Goal: Task Accomplishment & Management: Complete application form

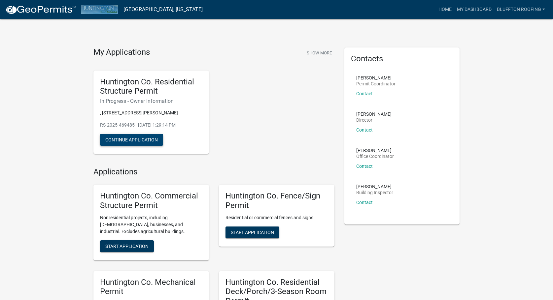
click at [148, 140] on button "Continue Application" at bounding box center [131, 140] width 63 height 12
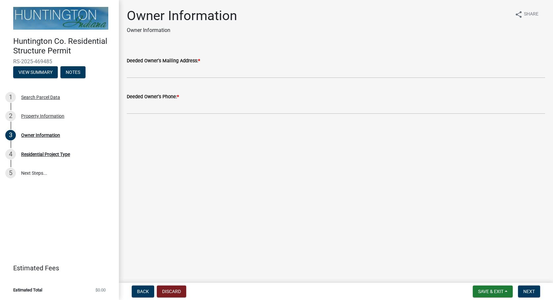
click at [191, 62] on label "Deeded Owner's Mailing Address: *" at bounding box center [163, 61] width 73 height 5
click at [191, 65] on input "Deeded Owner's Mailing Address: *" at bounding box center [336, 72] width 418 height 14
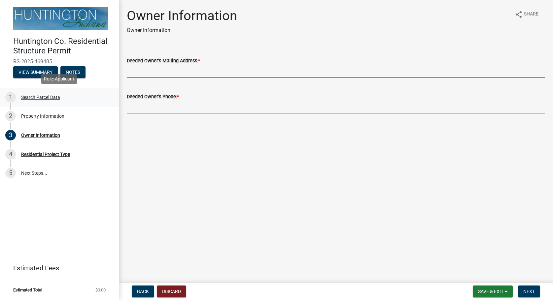
click at [49, 99] on div "Search Parcel Data" at bounding box center [40, 97] width 39 height 5
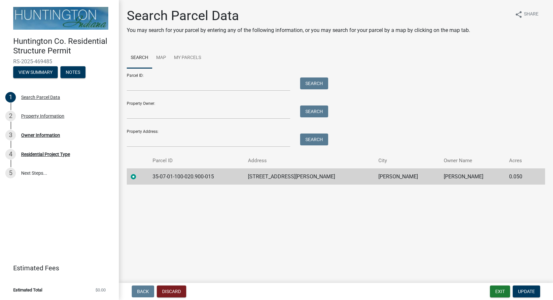
click at [299, 177] on td "[STREET_ADDRESS][PERSON_NAME]" at bounding box center [309, 177] width 131 height 16
click at [206, 172] on td "35-07-01-100-020.900-015" at bounding box center [196, 177] width 95 height 16
click at [203, 175] on td "35-07-01-100-020.900-015" at bounding box center [196, 177] width 95 height 16
click at [34, 100] on div "1 Search Parcel Data" at bounding box center [56, 97] width 103 height 11
click at [28, 115] on div "Property Information" at bounding box center [42, 116] width 43 height 5
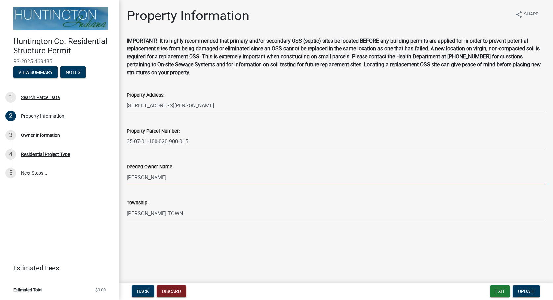
drag, startPoint x: 165, startPoint y: 178, endPoint x: 126, endPoint y: 180, distance: 39.0
click at [127, 180] on input "[PERSON_NAME]" at bounding box center [336, 178] width 418 height 14
type input "WORTH, [PERSON_NAME] & [PERSON_NAME]"
click at [531, 291] on span "Update" at bounding box center [526, 291] width 17 height 5
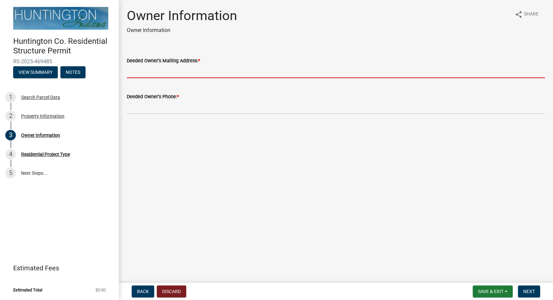
click at [170, 68] on input "Deeded Owner's Mailing Address: *" at bounding box center [336, 72] width 418 height 14
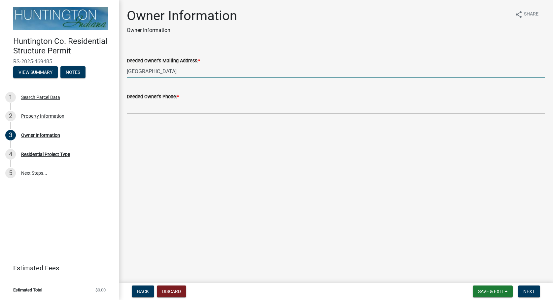
click at [207, 73] on input "[GEOGRAPHIC_DATA]" at bounding box center [336, 72] width 418 height 14
type input "[STREET_ADDRESS][US_STATE]"
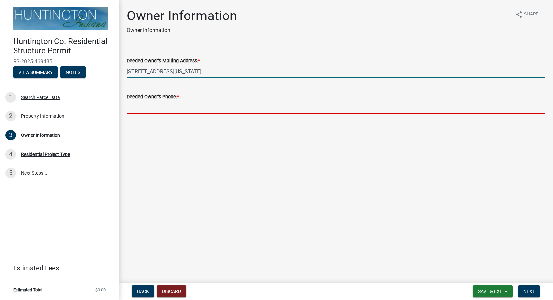
click at [194, 107] on input "Deeded Owner's Phone: *" at bounding box center [336, 108] width 418 height 14
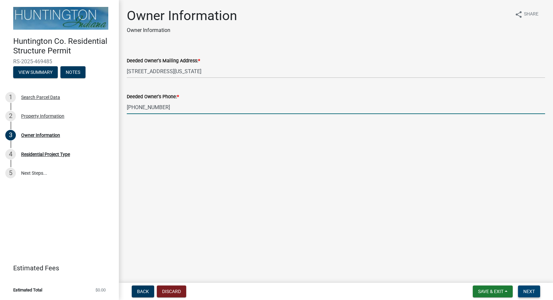
type input "[PHONE_NUMBER]"
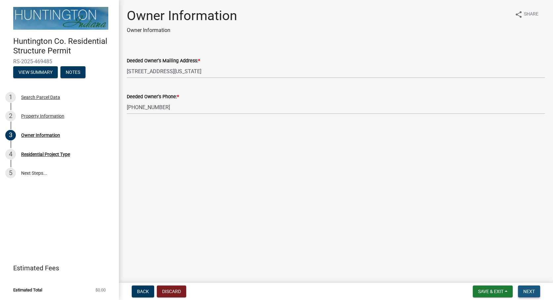
click at [524, 291] on span "Next" at bounding box center [529, 291] width 12 height 5
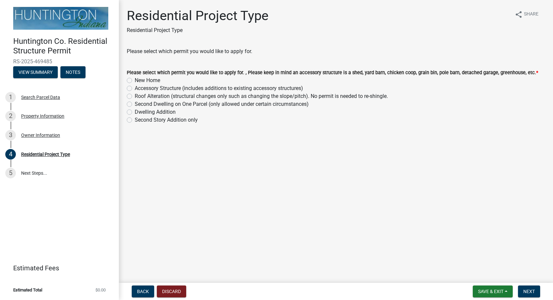
click at [132, 92] on div "Accessory Structure (includes additions to existing accessory structures)" at bounding box center [336, 88] width 418 height 8
click at [135, 91] on label "Accessory Structure (includes additions to existing accessory structures)" at bounding box center [219, 88] width 168 height 8
click at [135, 89] on input "Accessory Structure (includes additions to existing accessory structures)" at bounding box center [137, 86] width 4 height 4
radio input "true"
click at [523, 295] on button "Next" at bounding box center [529, 292] width 22 height 12
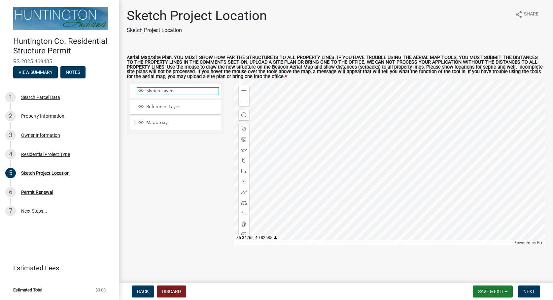
click at [157, 93] on span "Sketch Layer" at bounding box center [182, 91] width 74 height 6
click at [155, 163] on div "Sketch Layer Reference Layer Mapproxy City/Town Limits Townships Parcels Roads …" at bounding box center [175, 163] width 107 height 165
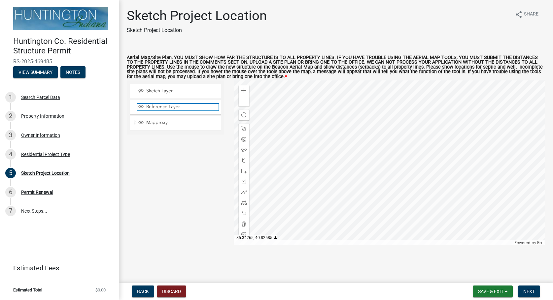
click at [160, 108] on span "Reference Layer" at bounding box center [182, 107] width 74 height 6
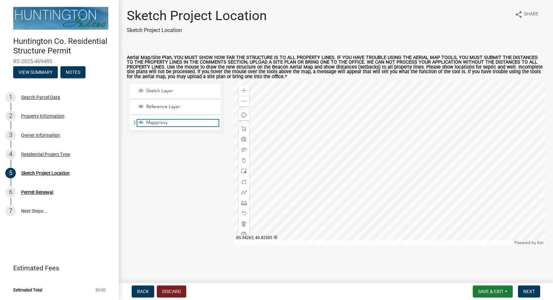
click at [153, 124] on span "Mapproxy" at bounding box center [182, 123] width 74 height 6
click at [150, 122] on span "Mapproxy" at bounding box center [182, 123] width 74 height 6
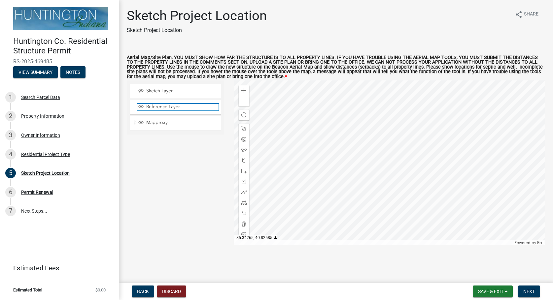
click at [155, 109] on span "Reference Layer" at bounding box center [182, 107] width 74 height 6
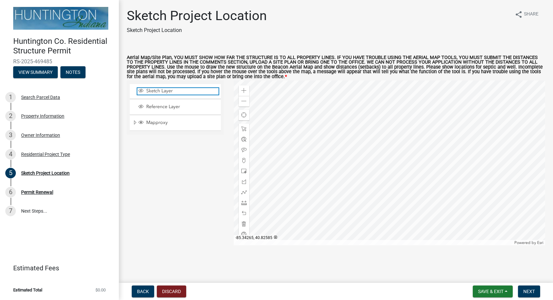
click at [157, 92] on span "Sketch Layer" at bounding box center [182, 91] width 74 height 6
click at [306, 194] on div at bounding box center [389, 163] width 311 height 165
click at [534, 292] on span "Next" at bounding box center [529, 291] width 12 height 5
click at [33, 210] on link "7 Next Steps..." at bounding box center [59, 211] width 119 height 19
click at [52, 172] on div "Sketch Project Location" at bounding box center [45, 173] width 49 height 5
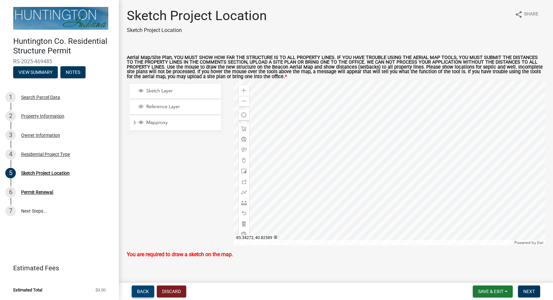
click at [140, 290] on span "Back" at bounding box center [143, 291] width 12 height 5
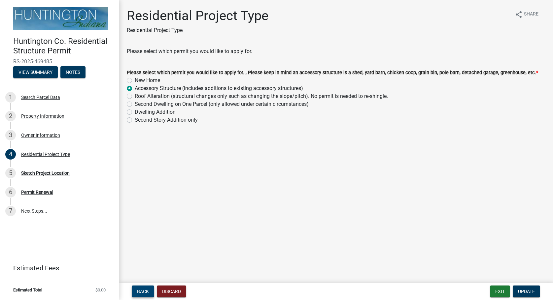
click at [143, 288] on button "Back" at bounding box center [143, 292] width 22 height 12
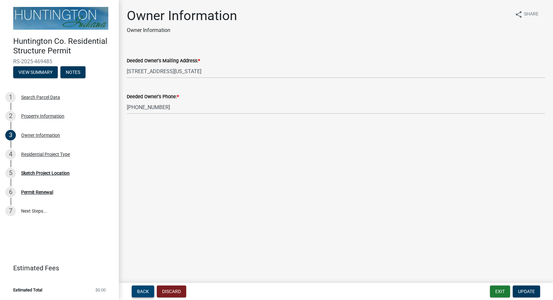
click at [144, 290] on span "Back" at bounding box center [143, 291] width 12 height 5
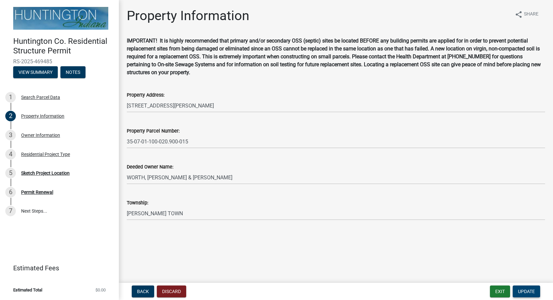
click at [521, 290] on span "Update" at bounding box center [526, 291] width 17 height 5
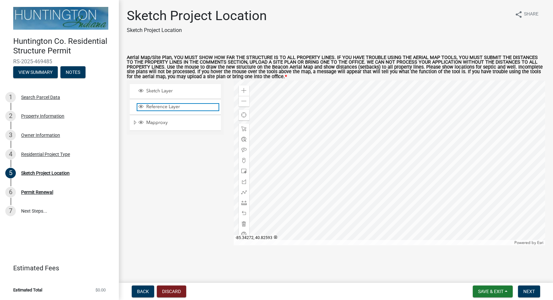
click at [164, 108] on span "Reference Layer" at bounding box center [182, 107] width 74 height 6
click at [139, 106] on span "Layer List" at bounding box center [140, 106] width 5 height 5
click at [133, 90] on div "Sketch Layer" at bounding box center [175, 91] width 91 height 15
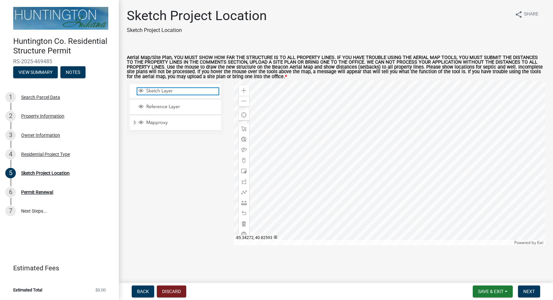
click at [144, 93] on span "Layer List" at bounding box center [140, 91] width 7 height 7
click at [244, 233] on span at bounding box center [243, 234] width 5 height 5
click at [243, 234] on span at bounding box center [243, 234] width 5 height 5
click at [248, 90] on div "Zoom in" at bounding box center [244, 90] width 11 height 11
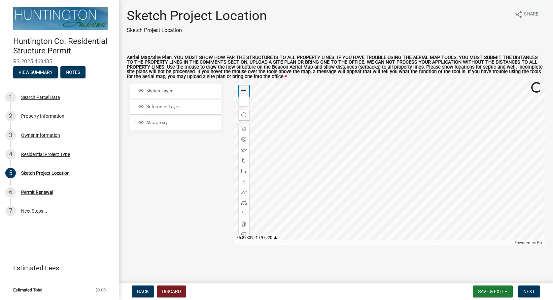
click at [248, 90] on div "Zoom in" at bounding box center [244, 90] width 11 height 11
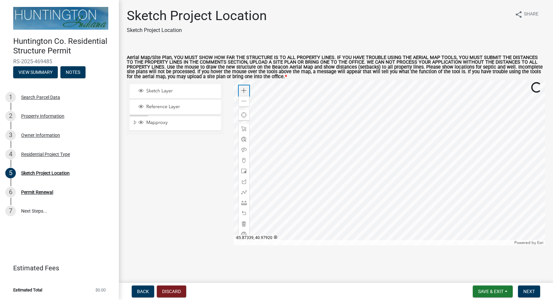
click at [248, 90] on div "Zoom in" at bounding box center [244, 90] width 11 height 11
click at [134, 288] on button "Back" at bounding box center [143, 292] width 22 height 12
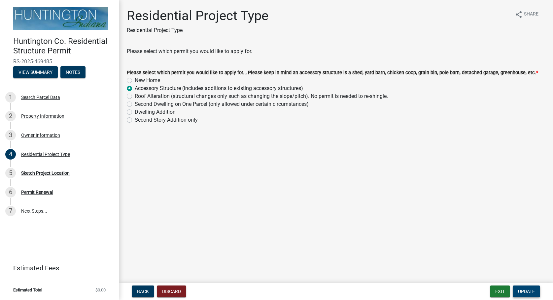
click at [524, 293] on span "Update" at bounding box center [526, 291] width 17 height 5
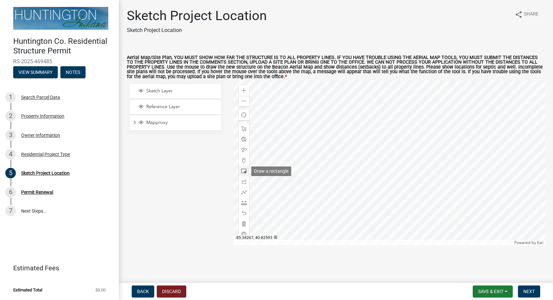
click at [245, 171] on span at bounding box center [243, 171] width 5 height 5
click at [318, 164] on div at bounding box center [389, 163] width 311 height 165
click at [322, 134] on div at bounding box center [389, 163] width 311 height 165
click at [155, 90] on span "Sketch Layer" at bounding box center [182, 91] width 74 height 6
click at [154, 90] on span "Sketch Layer" at bounding box center [182, 91] width 74 height 6
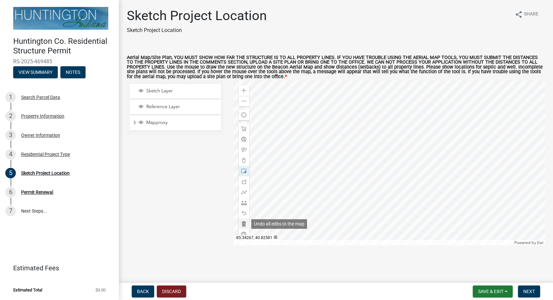
click at [245, 226] on span at bounding box center [243, 223] width 5 height 5
click at [246, 204] on span at bounding box center [243, 202] width 5 height 5
click at [337, 153] on div at bounding box center [389, 163] width 311 height 165
click at [314, 135] on div at bounding box center [389, 163] width 311 height 165
click at [318, 202] on div at bounding box center [389, 163] width 311 height 165
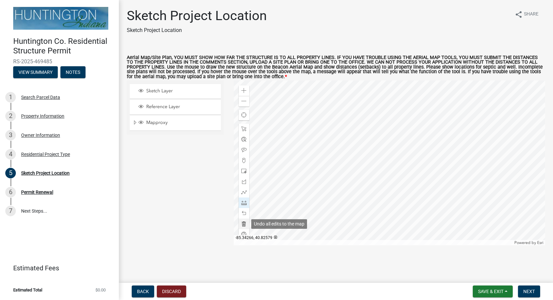
click at [244, 225] on span at bounding box center [243, 223] width 5 height 5
click at [242, 172] on span at bounding box center [243, 171] width 5 height 5
click at [331, 151] on div at bounding box center [389, 163] width 311 height 165
click at [245, 131] on span at bounding box center [243, 128] width 5 height 5
click at [306, 138] on div at bounding box center [389, 163] width 311 height 165
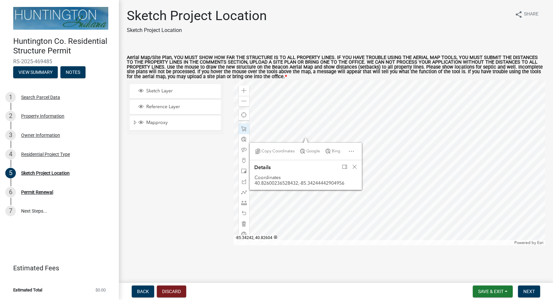
click at [325, 123] on div at bounding box center [389, 163] width 311 height 165
click at [356, 166] on span "Close" at bounding box center [354, 166] width 5 height 5
click at [346, 140] on div at bounding box center [389, 163] width 311 height 165
click at [359, 144] on div at bounding box center [389, 163] width 311 height 165
click at [311, 197] on div at bounding box center [389, 163] width 311 height 165
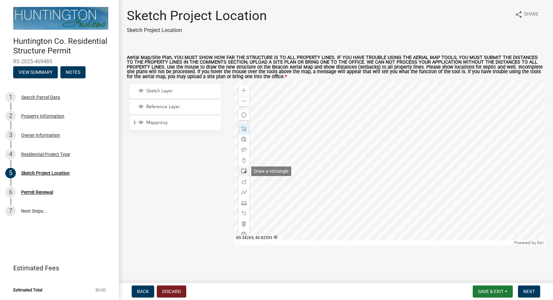
click at [245, 169] on span at bounding box center [243, 171] width 5 height 5
click at [370, 172] on div at bounding box center [389, 163] width 311 height 165
click at [248, 131] on div at bounding box center [244, 129] width 11 height 11
click at [365, 168] on div at bounding box center [389, 163] width 311 height 165
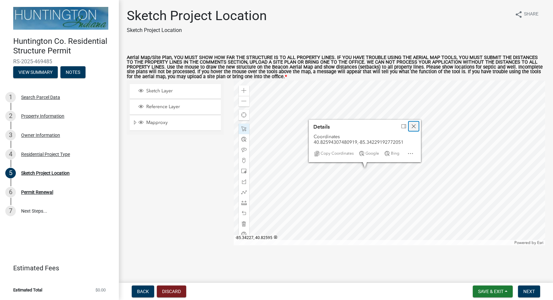
click at [414, 128] on span "Close" at bounding box center [413, 126] width 5 height 5
click at [371, 153] on div at bounding box center [389, 163] width 311 height 165
click at [358, 162] on div at bounding box center [389, 163] width 311 height 165
click at [361, 196] on div at bounding box center [389, 163] width 311 height 165
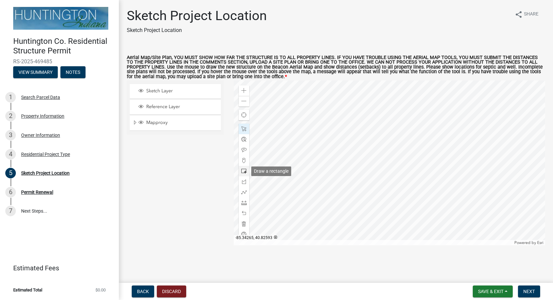
click at [242, 171] on span at bounding box center [243, 171] width 5 height 5
click at [363, 201] on div at bounding box center [389, 163] width 311 height 165
click at [244, 128] on span at bounding box center [243, 128] width 5 height 5
click at [356, 197] on div at bounding box center [389, 163] width 311 height 165
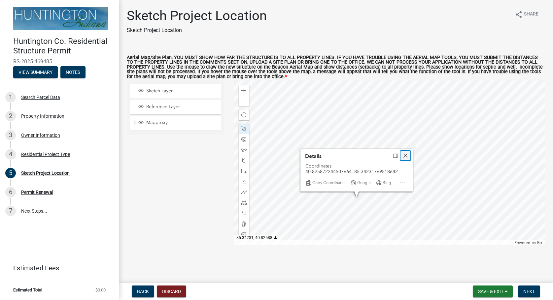
click at [406, 156] on span "Close" at bounding box center [405, 155] width 5 height 5
click at [363, 181] on div at bounding box center [389, 163] width 311 height 165
click at [393, 182] on div at bounding box center [389, 163] width 311 height 165
click at [378, 206] on div at bounding box center [389, 163] width 311 height 165
click at [387, 187] on div at bounding box center [389, 163] width 311 height 165
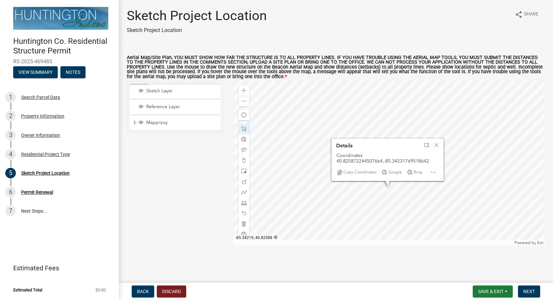
click at [396, 190] on div at bounding box center [389, 163] width 311 height 165
click at [438, 145] on span "Close" at bounding box center [436, 145] width 5 height 5
click at [398, 188] on div at bounding box center [389, 163] width 311 height 165
click at [354, 211] on div at bounding box center [389, 163] width 311 height 165
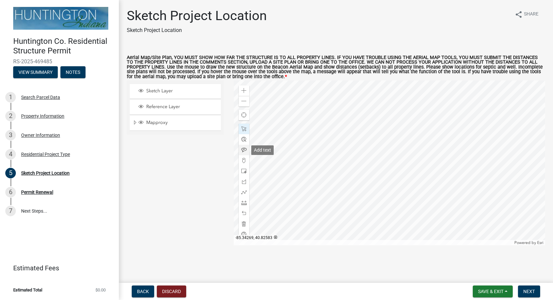
click at [244, 151] on span at bounding box center [243, 150] width 5 height 5
click at [330, 185] on div at bounding box center [389, 163] width 311 height 165
click at [311, 183] on div at bounding box center [389, 163] width 311 height 165
click at [532, 291] on span "Next" at bounding box center [529, 291] width 12 height 5
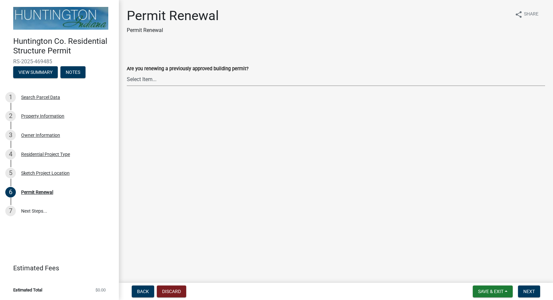
click at [127, 73] on select "Select Item... Yes No" at bounding box center [336, 80] width 418 height 14
click option "No" at bounding box center [0, 0] width 0 height 0
select select "7022fa2c-6c9f-4a5e-8d19-47b221a2a07d"
click at [536, 288] on button "Next" at bounding box center [529, 292] width 22 height 12
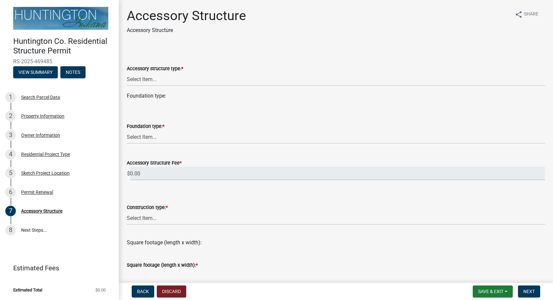
click at [169, 69] on label "Accessory structure type: *" at bounding box center [155, 69] width 56 height 5
click at [169, 73] on select "Select Item... Detached Garage Pole Barn/[GEOGRAPHIC_DATA]/Yard Barn Carport Ga…" at bounding box center [336, 80] width 418 height 14
click at [127, 73] on select "Select Item... Detached Garage Pole Barn/[GEOGRAPHIC_DATA]/Yard Barn Carport Ga…" at bounding box center [336, 80] width 418 height 14
click option "Addition to an existing accessory structure (lean-to, etc.)" at bounding box center [0, 0] width 0 height 0
select select "5e1a77ba-05e0-44db-8c9d-865befc32346"
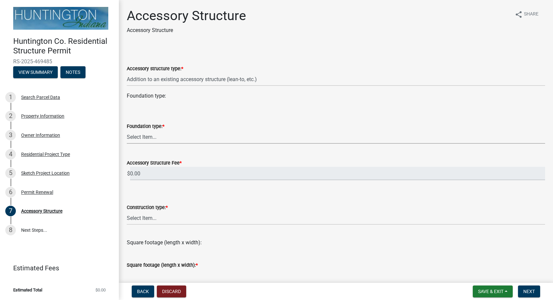
click at [127, 130] on select "Select Item... Footings (minimum 36" frost depth) Post-holes (42" depth with 6"…" at bounding box center [336, 137] width 418 height 14
click option "Footings (minimum 36" frost depth)" at bounding box center [0, 0] width 0 height 0
select select "28fb91a8-ea3f-4f99-8887-245e0e2d04b0"
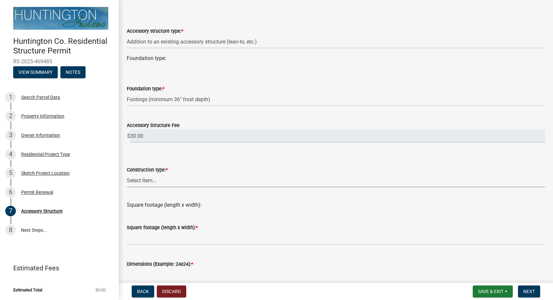
click at [127, 174] on select "Select Item... Wood frame Steel Masonry Pole" at bounding box center [336, 181] width 418 height 14
click option "Wood frame" at bounding box center [0, 0] width 0 height 0
select select "b13dc926-991e-4e5f-bffc-d00822840ec1"
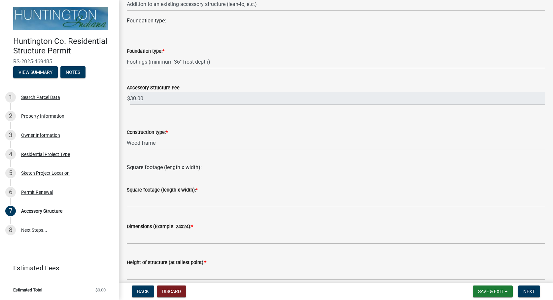
click at [170, 192] on label "Square footage (length x width): *" at bounding box center [162, 190] width 71 height 5
click at [151, 190] on label "Square footage (length x width): *" at bounding box center [162, 190] width 71 height 5
click at [173, 169] on div "Square footage (length x width):" at bounding box center [336, 164] width 418 height 16
click at [198, 190] on span "*" at bounding box center [197, 190] width 2 height 6
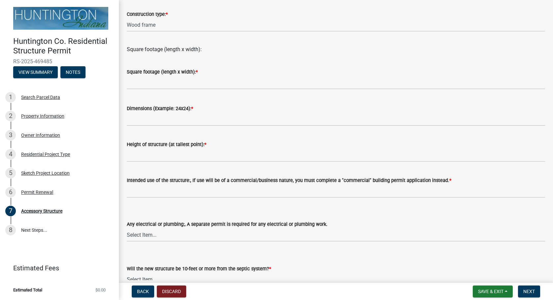
scroll to position [156, 0]
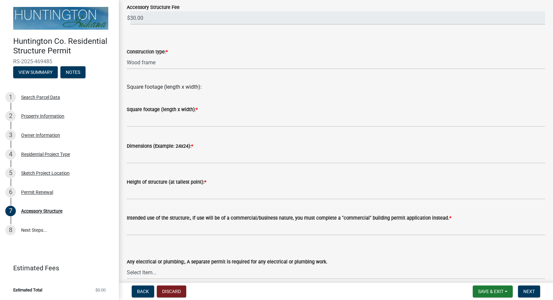
click at [181, 109] on label "Square footage (length x width): *" at bounding box center [162, 110] width 71 height 5
click at [145, 109] on label "Square footage (length x width): *" at bounding box center [162, 110] width 71 height 5
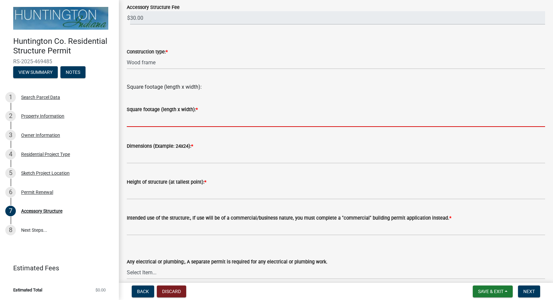
click at [159, 126] on input "text" at bounding box center [336, 121] width 418 height 14
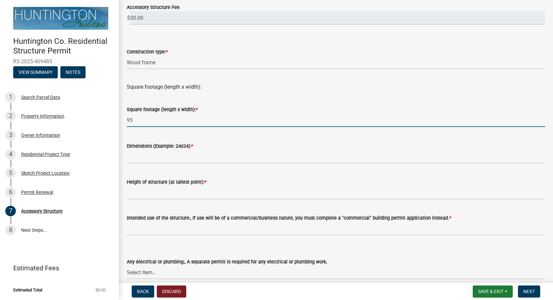
type input "9"
click at [135, 117] on input "676 FOR GARAGE" at bounding box center [336, 121] width 418 height 14
click at [138, 123] on input "676SF FOR GARAGE" at bounding box center [336, 121] width 418 height 14
click at [137, 123] on input "676SF FOR GARAGE" at bounding box center [336, 121] width 418 height 14
click at [134, 120] on input "676SF FOR GARAGE" at bounding box center [336, 121] width 418 height 14
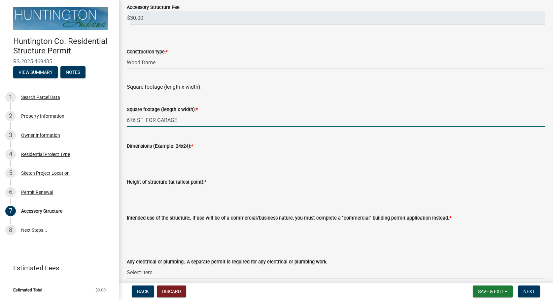
click at [198, 121] on input "676 SF FOR GARAGE" at bounding box center [336, 121] width 418 height 14
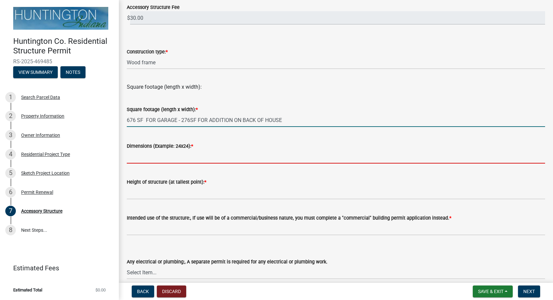
type input "-676276"
click at [153, 159] on input "Dimensions (Example: 24x24): *" at bounding box center [336, 157] width 418 height 14
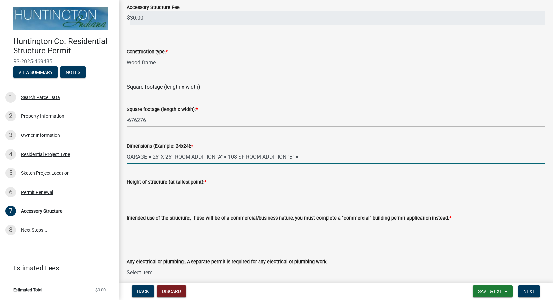
type input "GARAGE = 26' X 26' ROOM ADDITION "A" = 108 SF ROOM ADDITION "B" ="
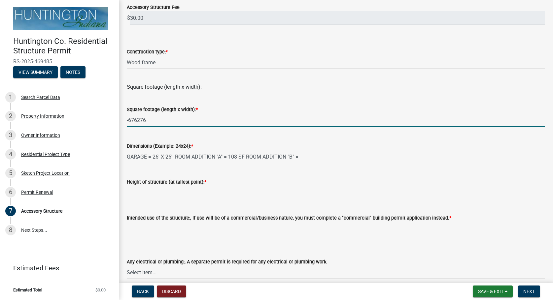
click at [146, 118] on input "-676276" at bounding box center [336, 121] width 418 height 14
type input "-"
drag, startPoint x: 166, startPoint y: 120, endPoint x: 143, endPoint y: 120, distance: 22.8
click at [143, 120] on input "676 SF - GARAGE ROOM ADDITION "A"" at bounding box center [336, 121] width 418 height 14
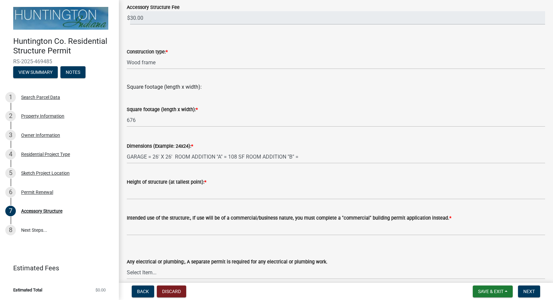
click at [126, 119] on div "Square footage (length x width): * 676" at bounding box center [336, 111] width 428 height 31
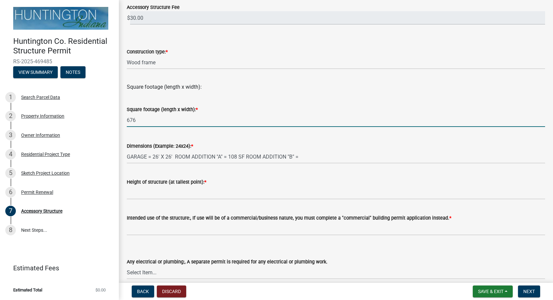
click at [127, 121] on input "676" at bounding box center [336, 121] width 418 height 14
paste input "- GARAGE"
click at [162, 119] on input "- GARAGE 676" at bounding box center [336, 121] width 418 height 14
click at [152, 120] on input "- GARAGE 676 SF - ROOM ADDITION "A"" at bounding box center [336, 121] width 418 height 14
click at [164, 122] on input "676" at bounding box center [336, 121] width 418 height 14
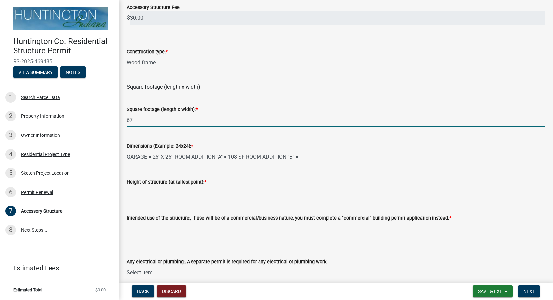
type input "6"
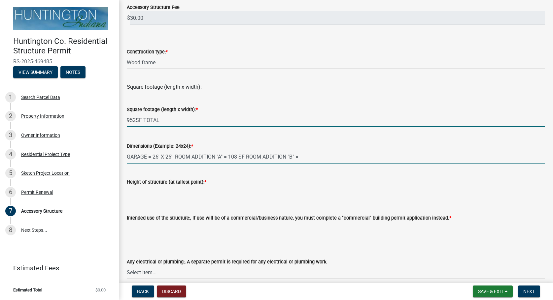
type input "952"
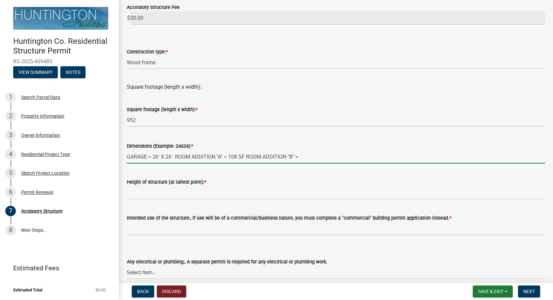
click at [322, 155] on input "GARAGE = 26' X 26' ROOM ADDITION "A" = 108 SF ROOM ADDITION "B" =" at bounding box center [336, 157] width 418 height 14
click at [243, 158] on input "GARAGE = 26' X 26' ROOM ADDITION "A" = 108 SF ROOM ADDITION "B" =" at bounding box center [336, 157] width 418 height 14
click at [320, 157] on input "GARAGE = 26' X 26' ROOM ADDITION "A" = 12' X 9' - ROOM ADDITION "B" =" at bounding box center [336, 157] width 418 height 14
type input "GARAGE = 26' X 26' ROOM ADDITION "A" = 12' X 9' - ROOM ADDITION "B" = 12' 14'"
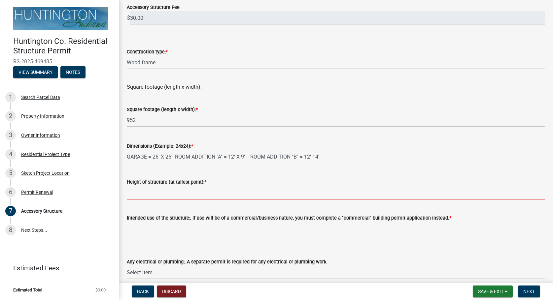
click at [150, 193] on input "Height of structure (at tallest point): *" at bounding box center [336, 193] width 418 height 14
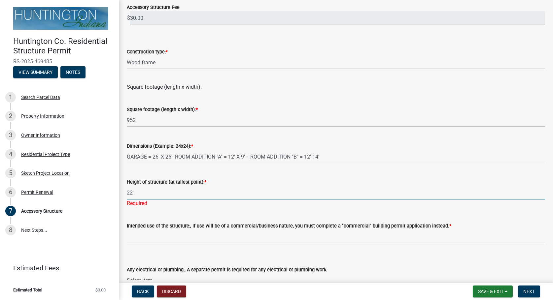
type input "22'"
click at [238, 214] on div "Intended use of the structure:, If use will be of a commercial/business nature,…" at bounding box center [336, 228] width 418 height 31
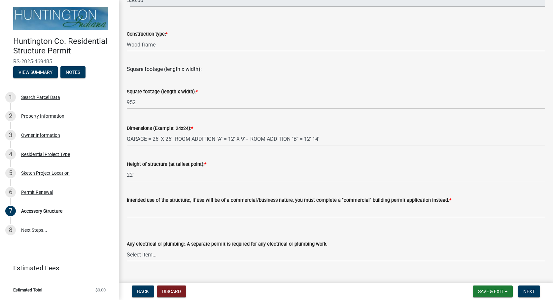
scroll to position [193, 0]
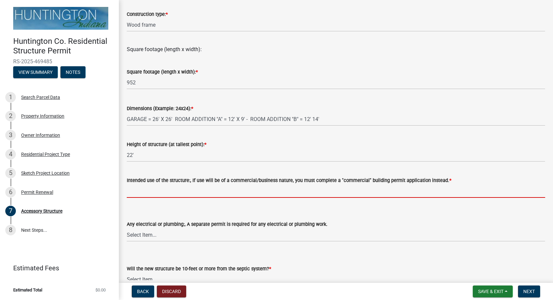
click at [198, 188] on input "Intended use of the structure:, If use will be of a commercial/business nature,…" at bounding box center [336, 191] width 418 height 14
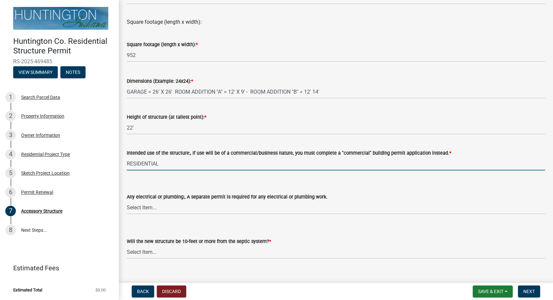
scroll to position [231, 0]
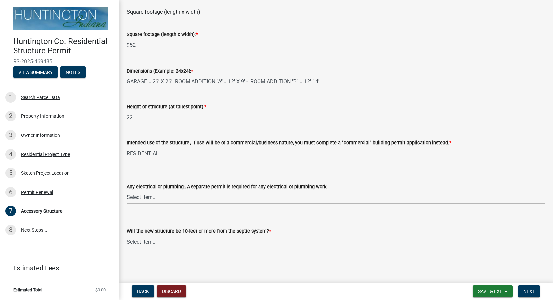
type input "RESIDENTIAL"
click at [127, 191] on select "Select Item... electrical plumbing both neither" at bounding box center [336, 198] width 418 height 14
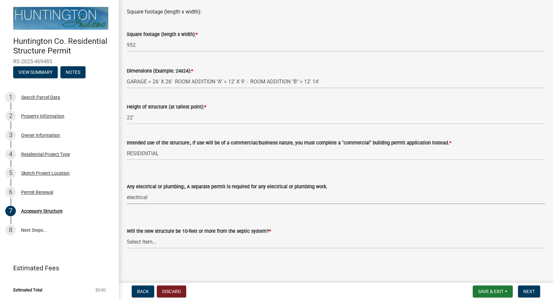
click option "electrical" at bounding box center [0, 0] width 0 height 0
click at [127, 235] on select "Select Item... Yes No (Health Dept. approval needed) NA" at bounding box center [336, 242] width 418 height 14
click at [127, 191] on select "Select Item... electrical plumbing both neither" at bounding box center [336, 198] width 418 height 14
click option "both" at bounding box center [0, 0] width 0 height 0
select select "80cc3b89-f934-448f-a793-da4ae4cdcc51"
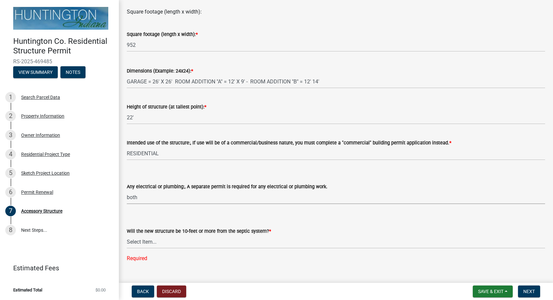
click at [127, 191] on select "Select Item... electrical plumbing both neither" at bounding box center [336, 198] width 418 height 14
click at [167, 199] on select "Select Item... electrical plumbing both neither" at bounding box center [336, 198] width 418 height 14
click at [127, 235] on select "Select Item... Yes No (Health Dept. approval needed) NA" at bounding box center [336, 242] width 418 height 14
click option "NA" at bounding box center [0, 0] width 0 height 0
select select "f0ef1c6f-dac7-4b65-90eb-830d3740e9f4"
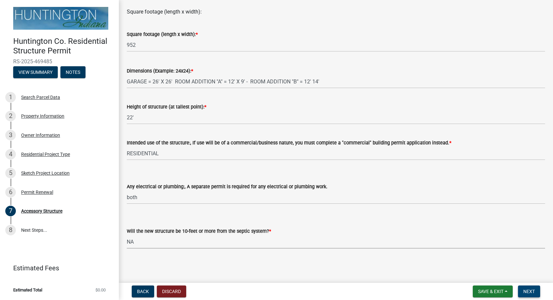
click at [530, 292] on span "Next" at bounding box center [529, 291] width 12 height 5
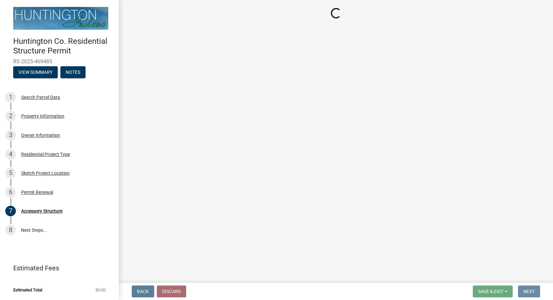
scroll to position [0, 0]
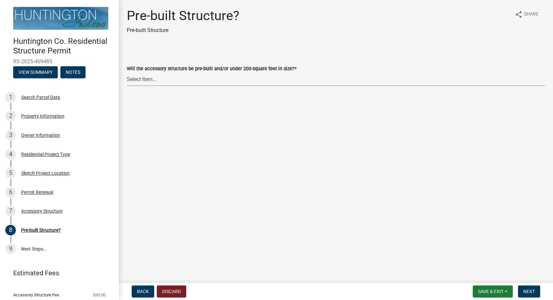
click at [127, 73] on select "Select Item... Yes No" at bounding box center [336, 80] width 418 height 14
click option "No" at bounding box center [0, 0] width 0 height 0
select select "d029f378-bdde-4f05-beaa-ba284da949e8"
click at [140, 292] on span "Back" at bounding box center [143, 291] width 12 height 5
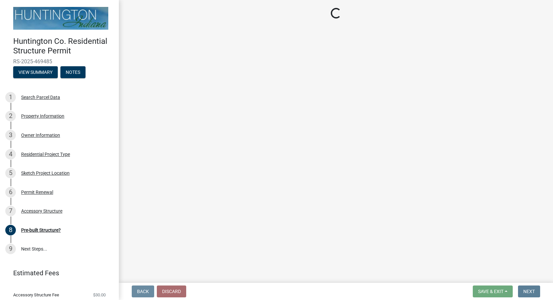
select select "5e1a77ba-05e0-44db-8c9d-865befc32346"
select select "28fb91a8-ea3f-4f99-8887-245e0e2d04b0"
select select "b13dc926-991e-4e5f-bffc-d00822840ec1"
select select "80cc3b89-f934-448f-a793-da4ae4cdcc51"
select select "f0ef1c6f-dac7-4b65-90eb-830d3740e9f4"
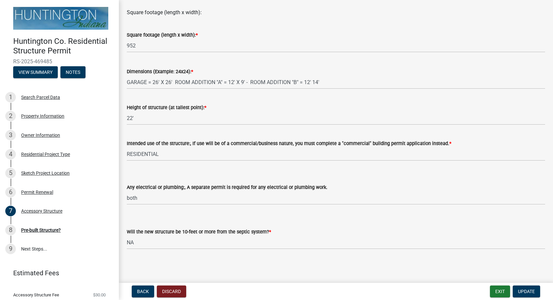
scroll to position [231, 0]
click at [127, 191] on select "Select Item... electrical plumbing both neither" at bounding box center [336, 198] width 418 height 14
click option "electrical" at bounding box center [0, 0] width 0 height 0
select select "c17fc483-a0b5-456f-9424-68ebdf5cb3a4"
click at [530, 292] on span "Update" at bounding box center [526, 291] width 17 height 5
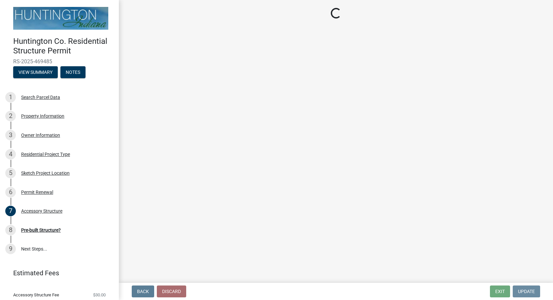
scroll to position [0, 0]
select select "d029f378-bdde-4f05-beaa-ba284da949e8"
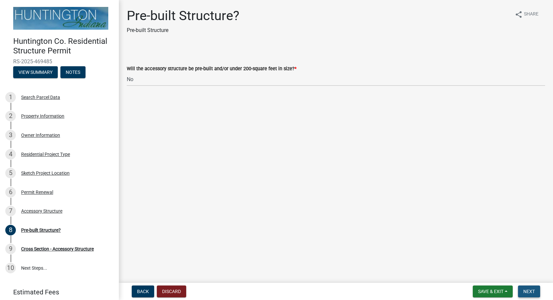
click at [529, 297] on button "Next" at bounding box center [529, 292] width 22 height 12
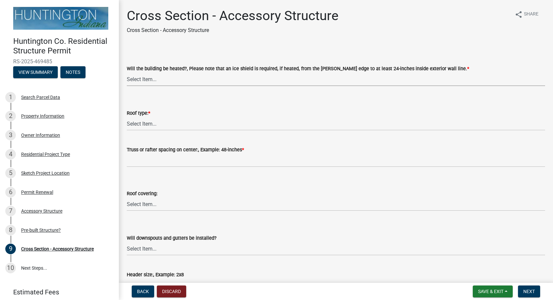
click at [127, 73] on select "Select Item... Yes No" at bounding box center [336, 80] width 418 height 14
click option "Yes" at bounding box center [0, 0] width 0 height 0
select select "ba2707f8-fdb9-4c3b-84a2-25ea63f3a696"
click at [127, 117] on select "Select Item... Trusses Rafters" at bounding box center [336, 124] width 418 height 14
click option "Rafters" at bounding box center [0, 0] width 0 height 0
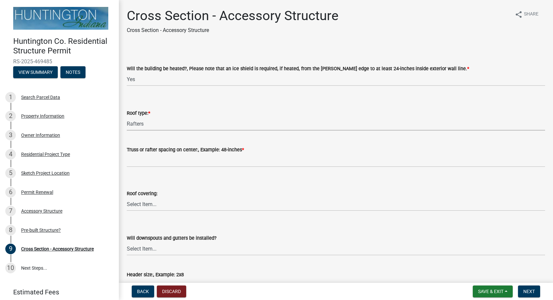
select select "9f1e88e1-af59-44e0-94bc-4d83ade59a54"
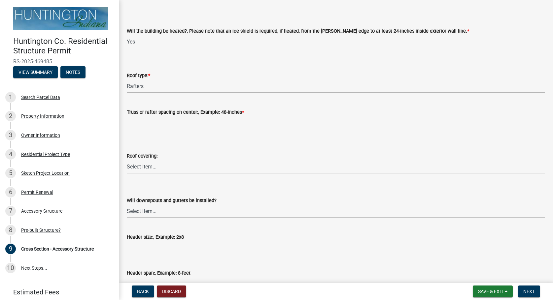
click at [127, 160] on select "Select Item... Shingles Metal Other" at bounding box center [336, 167] width 418 height 14
click option "Other" at bounding box center [0, 0] width 0 height 0
select select "a4add98c-0f57-4cd7-98f2-33146dda38fd"
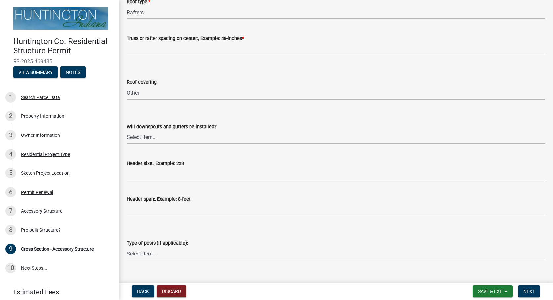
scroll to position [113, 0]
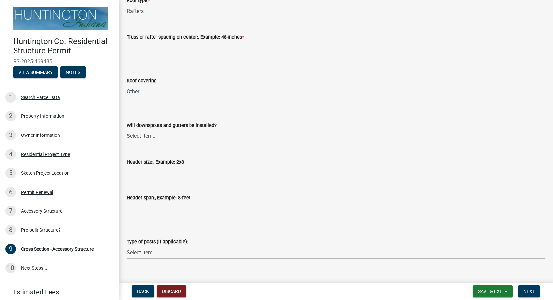
click at [146, 174] on input "Header size:, Example: 2x8" at bounding box center [336, 173] width 418 height 14
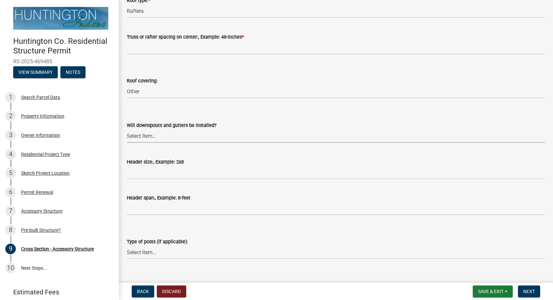
click at [127, 129] on select "Select Item... Yes No" at bounding box center [336, 136] width 418 height 14
click option "Yes" at bounding box center [0, 0] width 0 height 0
select select "05bcc9c2-cc61-4e54-bfdb-7d80d739f61b"
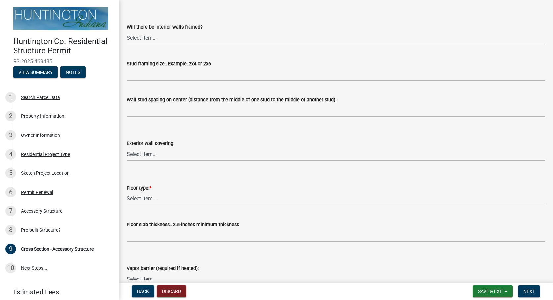
scroll to position [715, 0]
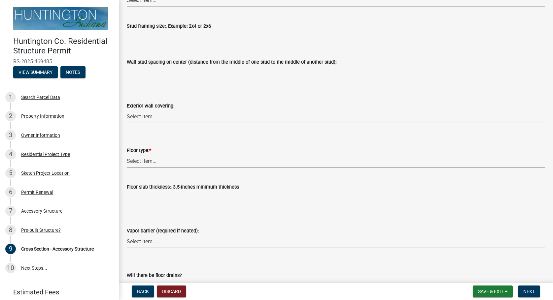
click at [127, 154] on select "Select Item... Slab Gravel Both Slab and Gravel" at bounding box center [336, 161] width 418 height 14
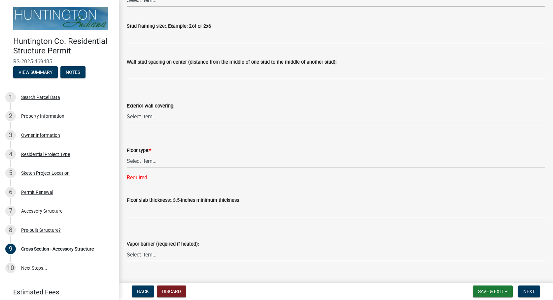
click at [205, 152] on div "Floor type: *" at bounding box center [336, 151] width 418 height 8
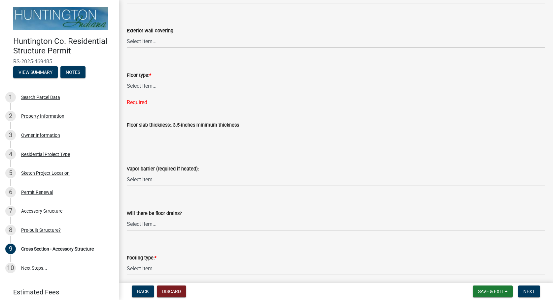
scroll to position [753, 0]
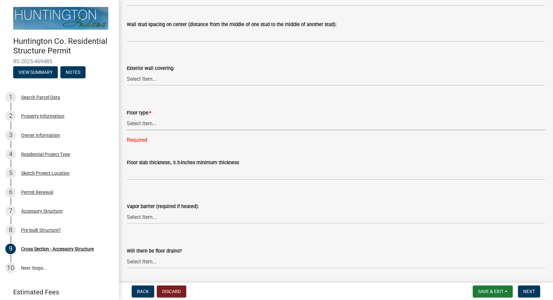
click at [127, 117] on select "Select Item... Slab Gravel Both Slab and Gravel" at bounding box center [336, 124] width 418 height 14
click at [127, 72] on select "Select Item... Metal Vinyl Wood Other" at bounding box center [336, 79] width 418 height 14
drag, startPoint x: 148, startPoint y: 126, endPoint x: 126, endPoint y: 47, distance: 81.8
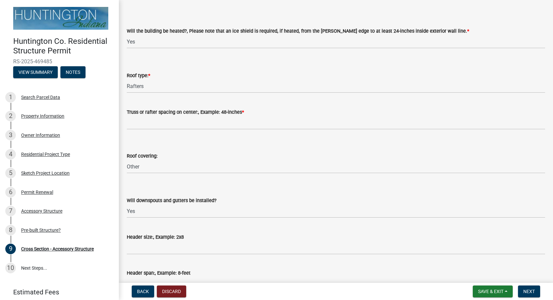
scroll to position [34, 0]
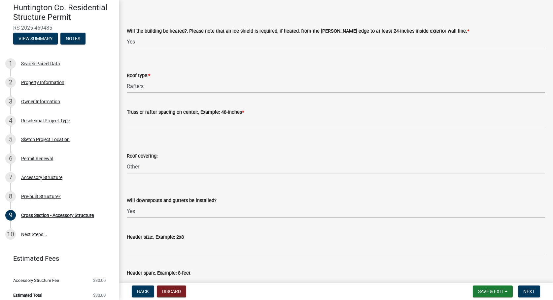
click at [127, 160] on select "Select Item... Shingles Metal Other" at bounding box center [336, 167] width 418 height 14
click option "Shingles" at bounding box center [0, 0] width 0 height 0
click at [127, 160] on select "Select Item... Shingles Metal Other" at bounding box center [336, 167] width 418 height 14
click option "Other" at bounding box center [0, 0] width 0 height 0
select select "a4add98c-0f57-4cd7-98f2-33146dda38fd"
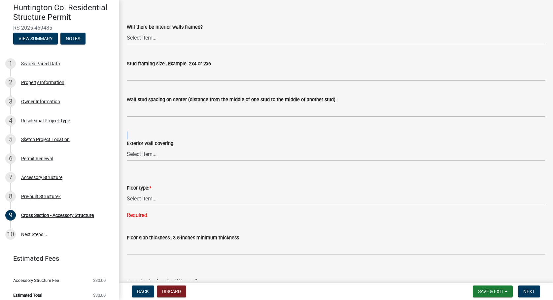
scroll to position [715, 0]
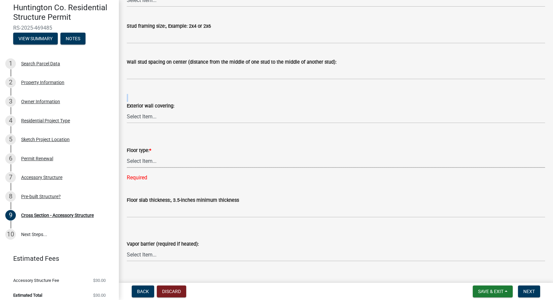
click at [127, 154] on select "Select Item... Slab Gravel Both Slab and Gravel" at bounding box center [336, 161] width 418 height 14
click option "Slab" at bounding box center [0, 0] width 0 height 0
select select "174524f7-a4fe-45d6-a770-f02cb493cb11"
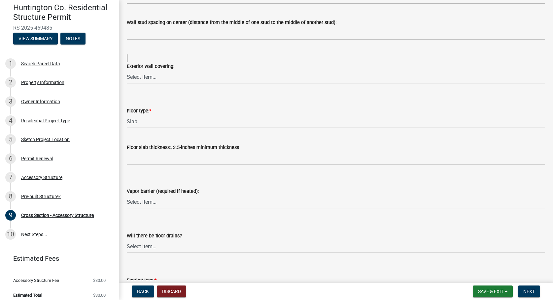
scroll to position [725, 0]
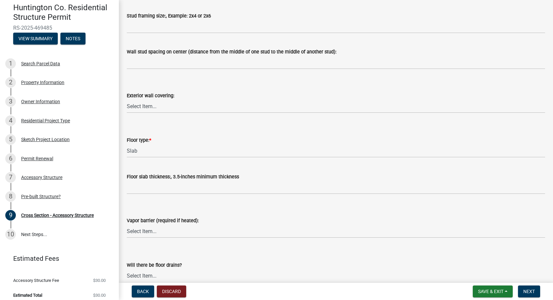
click at [142, 140] on label "Floor type: *" at bounding box center [139, 140] width 24 height 5
click at [142, 144] on select "Select Item... Slab Gravel Both Slab and Gravel" at bounding box center [336, 151] width 418 height 14
click at [127, 144] on select "Select Item... Slab Gravel Both Slab and Gravel" at bounding box center [336, 151] width 418 height 14
click at [179, 135] on form "Floor type: * Select Item... Slab Gravel Both Slab and Gravel" at bounding box center [336, 142] width 418 height 29
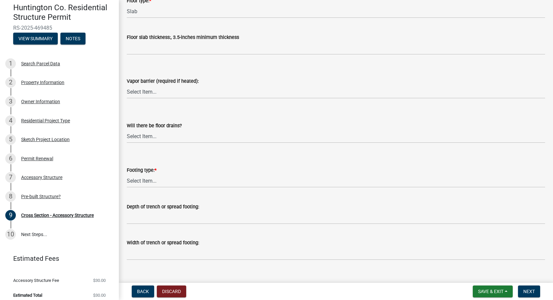
scroll to position [876, 0]
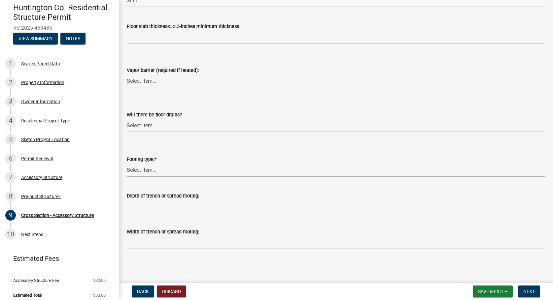
click at [127, 163] on select "Select Item... Post Holes (Minimum depth is 42-inches with a 6-inch base prior …" at bounding box center [336, 170] width 418 height 14
click at [127, 119] on select "Select Item... Yes No" at bounding box center [336, 126] width 418 height 14
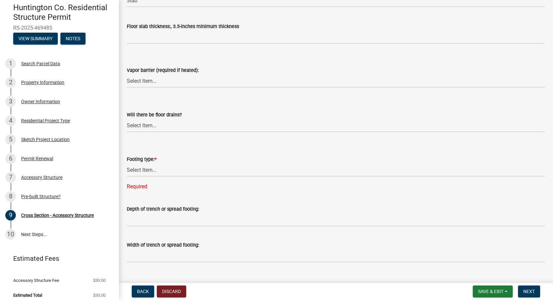
click at [107, 15] on h4 "Huntington Co. Residential Structure Permit" at bounding box center [63, 12] width 100 height 19
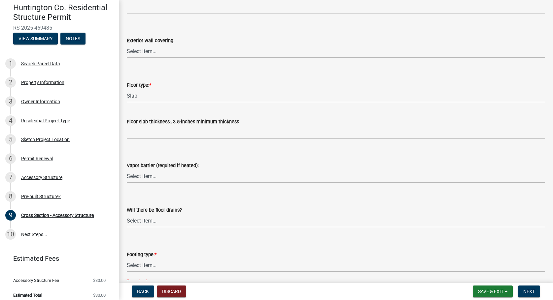
scroll to position [763, 0]
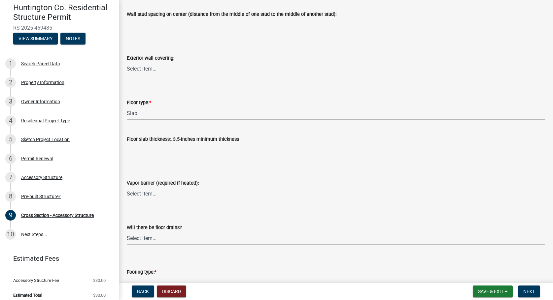
click at [127, 107] on select "Select Item... Slab Gravel Both Slab and Gravel" at bounding box center [336, 114] width 418 height 14
click at [151, 95] on form "Floor type: * Select Item... Slab Gravel Both Slab and Gravel" at bounding box center [336, 105] width 418 height 29
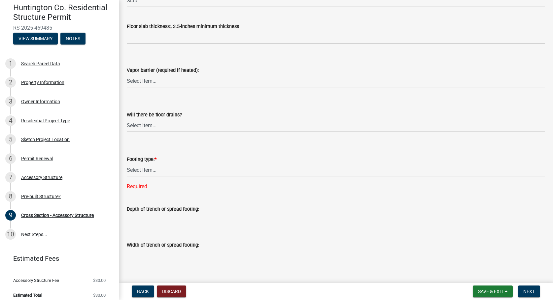
scroll to position [889, 0]
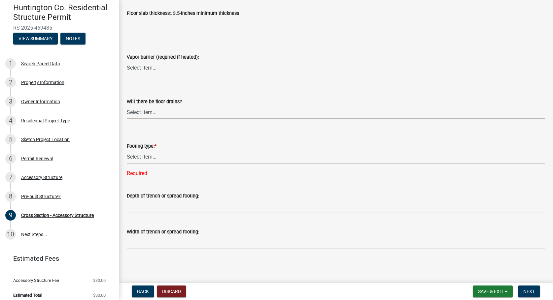
click at [127, 150] on select "Select Item... Post Holes (Minimum depth is 42-inches with a 6-inch base prior …" at bounding box center [336, 157] width 418 height 14
click option "Trench/Spread" at bounding box center [0, 0] width 0 height 0
select select "529bc684-12df-48b2-97cd-3e7eb43b3d6a"
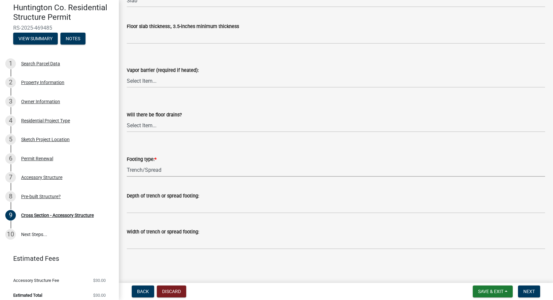
scroll to position [876, 0]
click at [526, 294] on span "Next" at bounding box center [529, 291] width 12 height 5
click at [531, 292] on span "Next" at bounding box center [529, 291] width 12 height 5
click at [533, 288] on button "Next" at bounding box center [529, 292] width 22 height 12
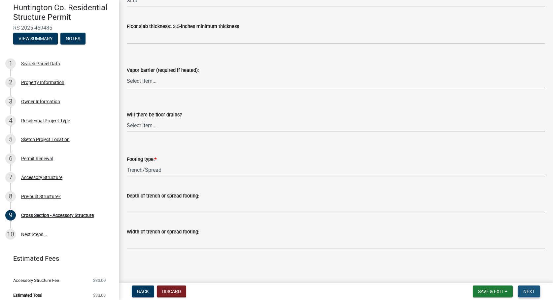
click at [529, 288] on button "Next" at bounding box center [529, 292] width 22 height 12
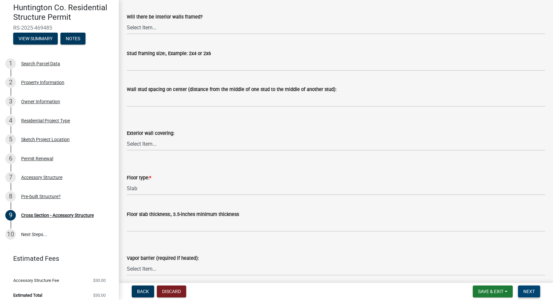
scroll to position [733, 0]
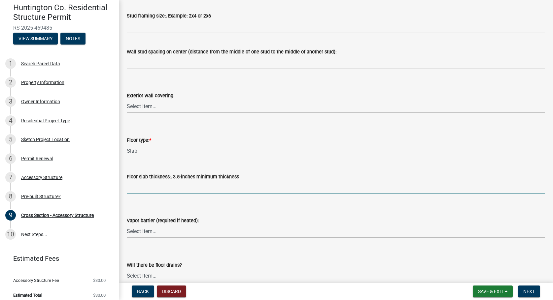
click at [189, 186] on input "Floor slab thickness:, 3.5-inches minimum thickness" at bounding box center [336, 188] width 418 height 14
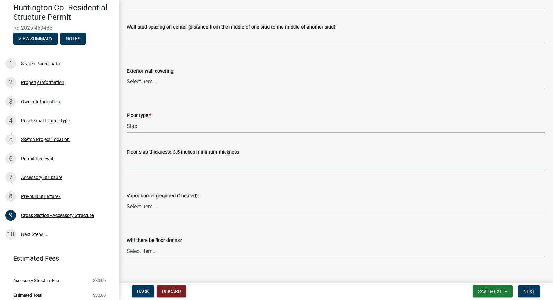
scroll to position [771, 0]
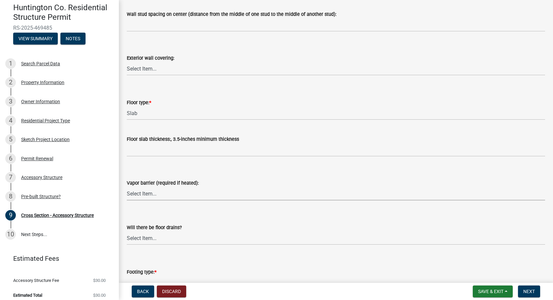
click at [127, 187] on select "Select Item... Yes No" at bounding box center [336, 194] width 418 height 14
click at [192, 184] on label "Vapor barrier (required if heated):" at bounding box center [163, 183] width 72 height 5
click at [192, 187] on select "Select Item... Yes No" at bounding box center [336, 194] width 418 height 14
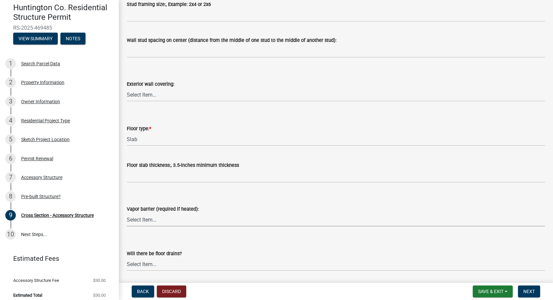
scroll to position [733, 0]
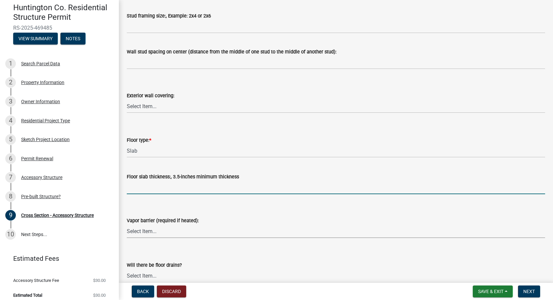
click at [190, 184] on input "Floor slab thickness:, 3.5-inches minimum thickness" at bounding box center [336, 188] width 418 height 14
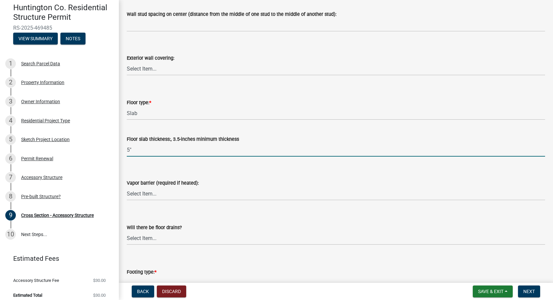
type input "5""
click at [127, 187] on select "Select Item... Yes No" at bounding box center [336, 194] width 418 height 14
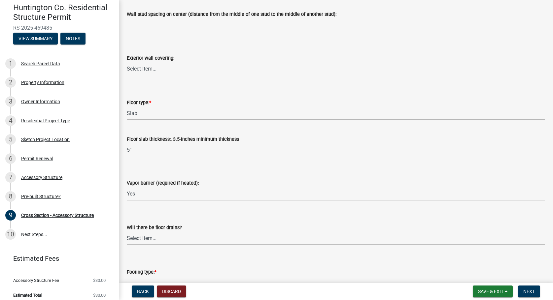
click option "Yes" at bounding box center [0, 0] width 0 height 0
select select "caa01885-f2fd-40ca-b9f1-ddbedd0702be"
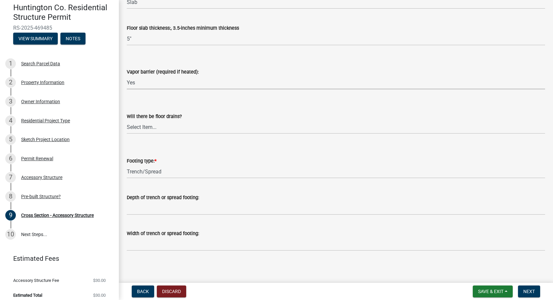
scroll to position [884, 0]
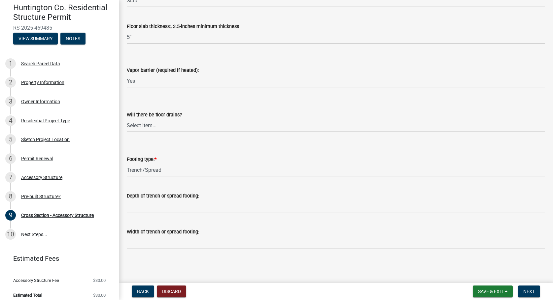
click at [127, 119] on select "Select Item... Yes No" at bounding box center [336, 126] width 418 height 14
click option "Yes" at bounding box center [0, 0] width 0 height 0
select select "7ac52e2c-26c3-4b05-adce-91695eb55e33"
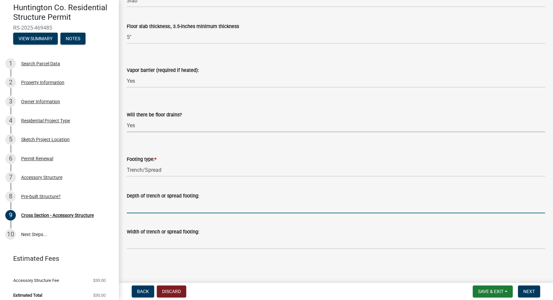
click at [155, 200] on input "Depth of trench or spread footing:" at bounding box center [336, 207] width 418 height 14
type input "4"
type input "36""
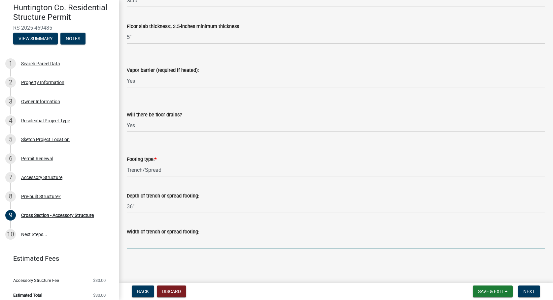
click at [169, 243] on input "Width of trench or spread footing:" at bounding box center [336, 243] width 418 height 14
type input "14""
click at [256, 224] on div "Width of trench or spread footing: 14"" at bounding box center [336, 234] width 418 height 31
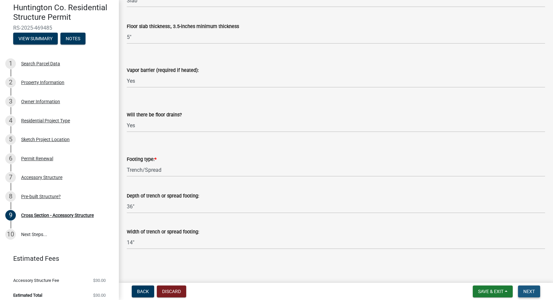
click at [526, 288] on button "Next" at bounding box center [529, 292] width 22 height 12
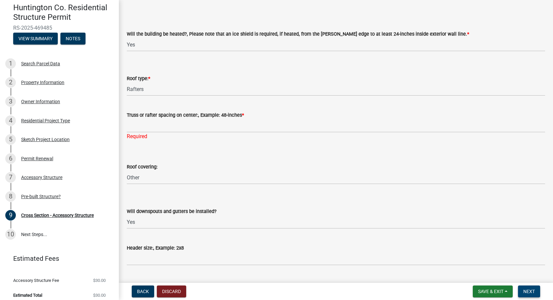
scroll to position [18, 0]
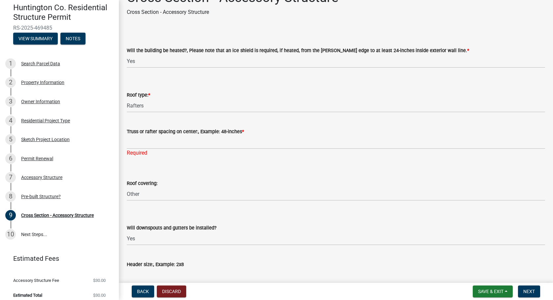
click at [157, 131] on label "Truss or rafter spacing on center:, Example: 48-inches *" at bounding box center [185, 132] width 117 height 5
click at [157, 136] on input "Truss or rafter spacing on center:, Example: 48-inches *" at bounding box center [336, 143] width 418 height 14
type input "16""
click at [226, 170] on div "Roof covering: Select Item... Shingles Metal Other" at bounding box center [336, 181] width 418 height 39
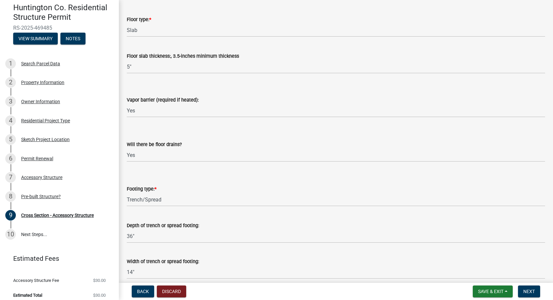
scroll to position [876, 0]
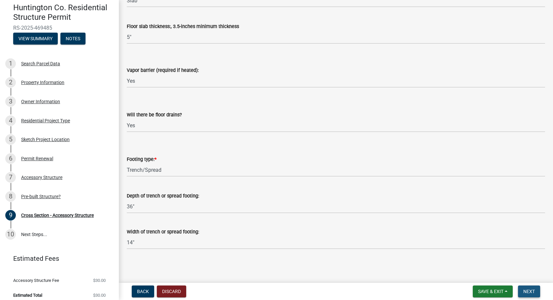
click at [534, 292] on span "Next" at bounding box center [529, 291] width 12 height 5
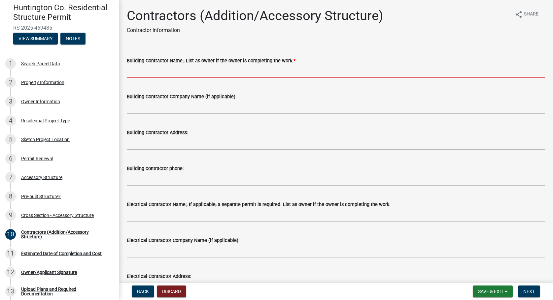
click at [197, 69] on input "Building Contractor Name:, List as owner if the owner is completing the work. *" at bounding box center [336, 72] width 418 height 14
type input "j"
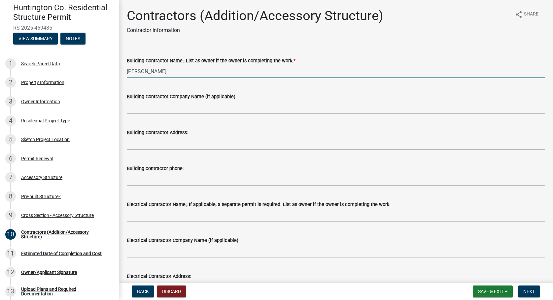
type input "[PERSON_NAME]"
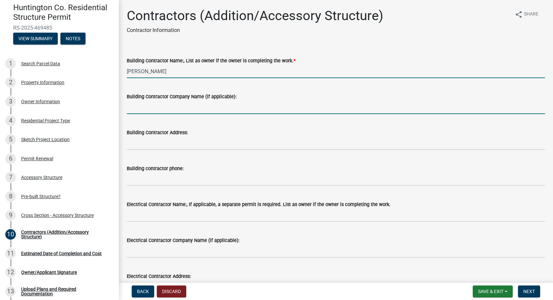
click at [171, 103] on input "Building Contractor Company Name (if applicable):" at bounding box center [336, 108] width 418 height 14
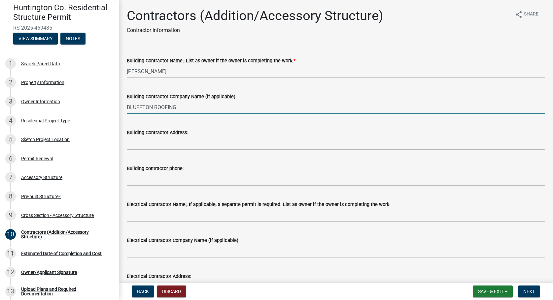
type input "BLUFFTON ROOFING"
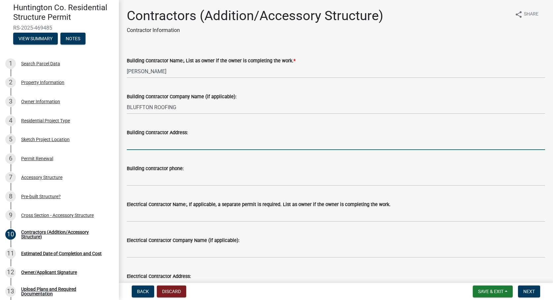
click at [138, 142] on input "Building Contractor Address:" at bounding box center [336, 144] width 418 height 14
type input "[GEOGRAPHIC_DATA], [US_STATE]"
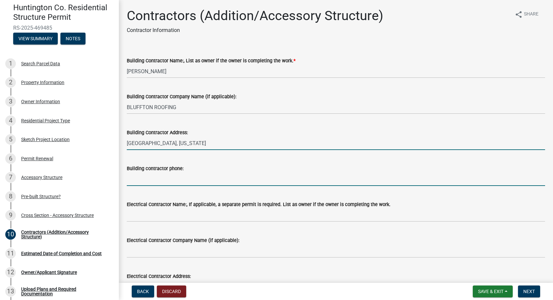
click at [130, 185] on input "Building contractor phone:" at bounding box center [336, 180] width 418 height 14
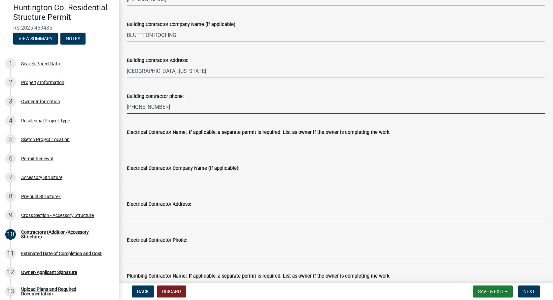
scroll to position [75, 0]
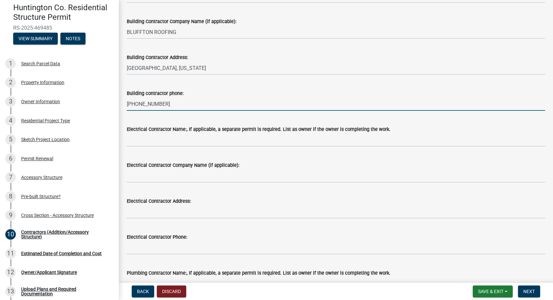
type input "[PHONE_NUMBER]"
click at [154, 146] on input "Electrical Contractor Name:, If applicable, a separate permit is required. List…" at bounding box center [336, 140] width 418 height 14
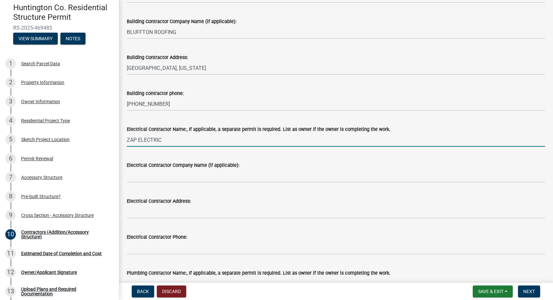
drag, startPoint x: 164, startPoint y: 140, endPoint x: 127, endPoint y: 142, distance: 37.0
click at [127, 142] on input "ZAP ELECTRIC" at bounding box center [336, 140] width 418 height 14
type input "OWNER"
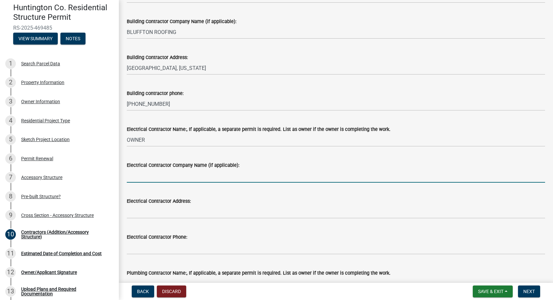
click at [138, 177] on input "Electrical Contractor Company Name (if applicable):" at bounding box center [336, 176] width 418 height 14
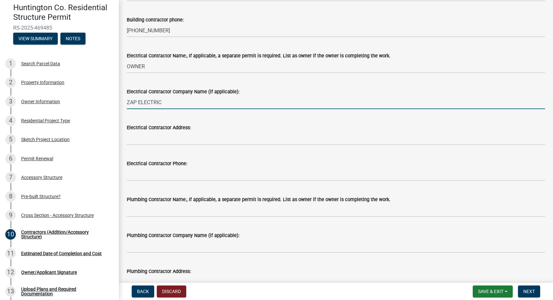
scroll to position [151, 0]
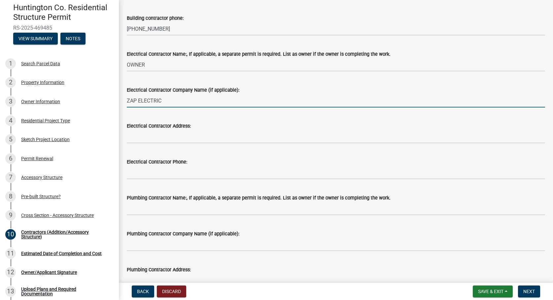
type input "ZAP ELECTRIC"
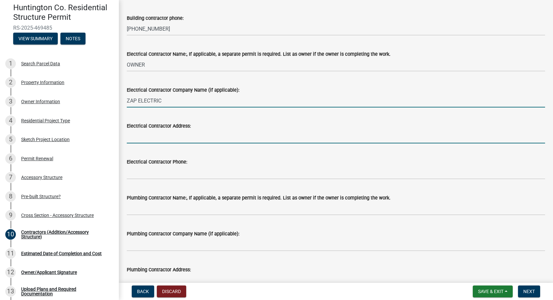
click at [139, 139] on input "Electrical Contractor Address:" at bounding box center [336, 137] width 418 height 14
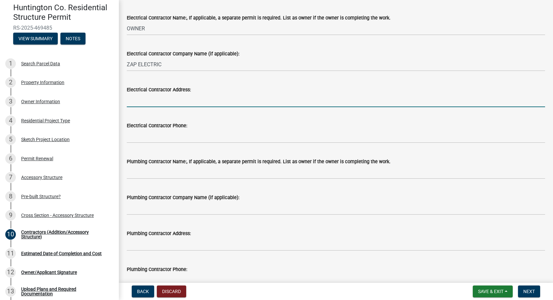
scroll to position [149, 0]
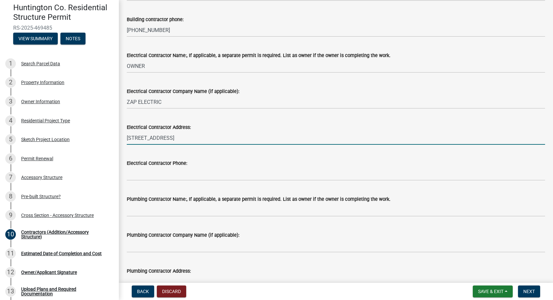
type input "[STREET_ADDRESS]"
click at [159, 177] on input "Electrical Contractor Phone:" at bounding box center [336, 174] width 418 height 14
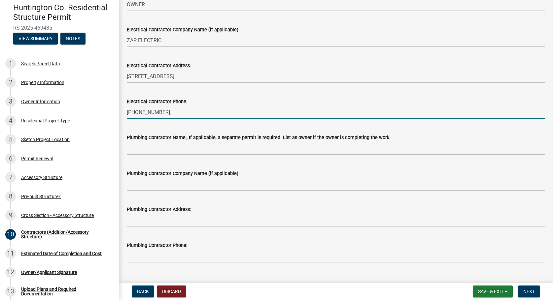
scroll to position [224, 0]
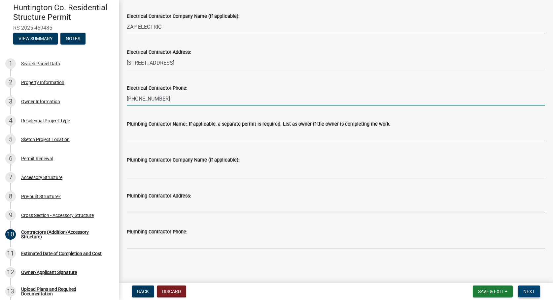
type input "[PHONE_NUMBER]"
click at [535, 292] on button "Next" at bounding box center [529, 292] width 22 height 12
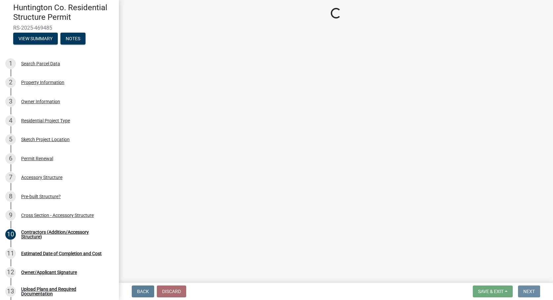
scroll to position [0, 0]
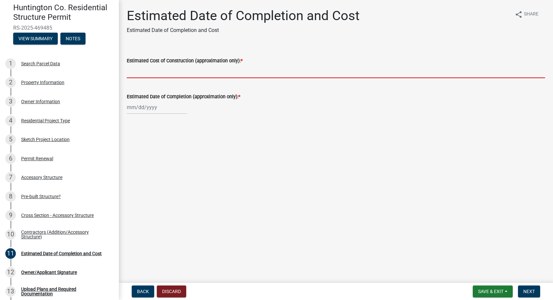
click at [161, 76] on input "Estimated Cost of Construction (approximation only): *" at bounding box center [336, 72] width 418 height 14
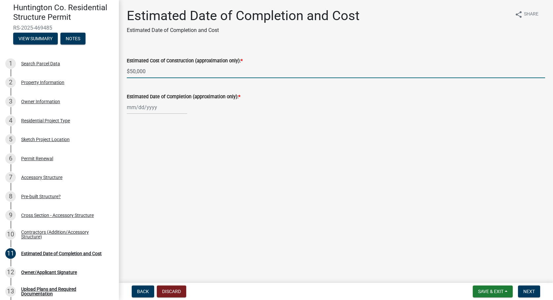
type input "$50,000"
click at [145, 108] on input "Estimated Date of Completion (approximation only): *" at bounding box center [157, 108] width 60 height 14
select select "9"
select select "2025"
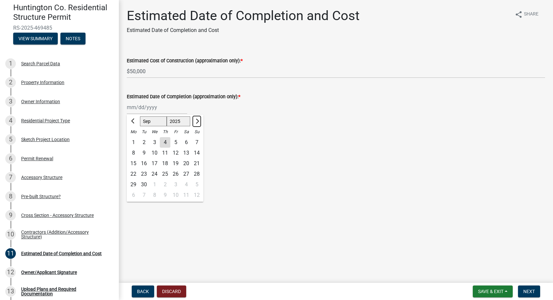
click at [196, 122] on span "Next month" at bounding box center [196, 121] width 5 height 5
select select "1"
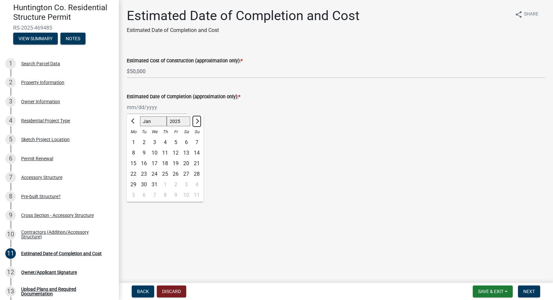
select select "2026"
click at [196, 122] on span "Next month" at bounding box center [196, 121] width 5 height 5
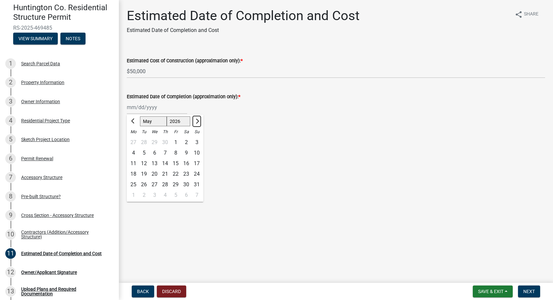
click at [196, 122] on span "Next month" at bounding box center [196, 121] width 5 height 5
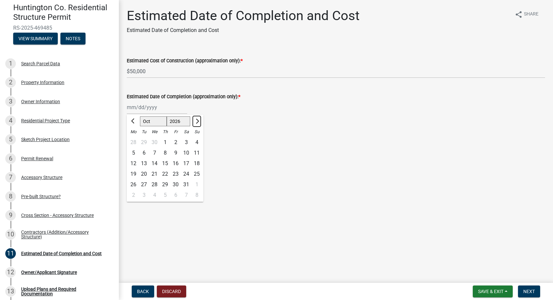
click at [196, 122] on span "Next month" at bounding box center [196, 121] width 5 height 5
click at [194, 122] on button "Next month" at bounding box center [197, 121] width 8 height 11
select select "12"
click at [165, 184] on div "31" at bounding box center [165, 185] width 11 height 11
type input "[DATE]"
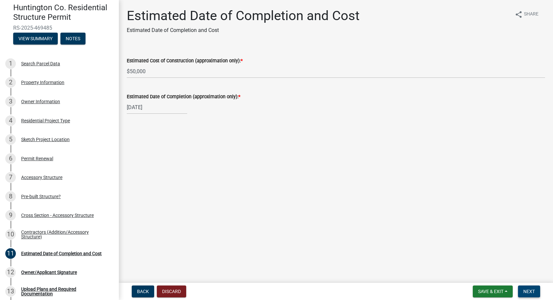
click at [531, 290] on span "Next" at bounding box center [529, 291] width 12 height 5
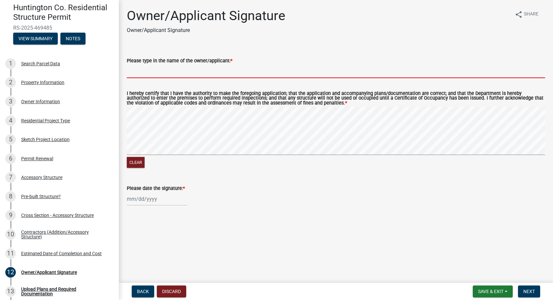
click at [180, 73] on input "Please type in the name of the owner/applicant: *" at bounding box center [336, 72] width 418 height 14
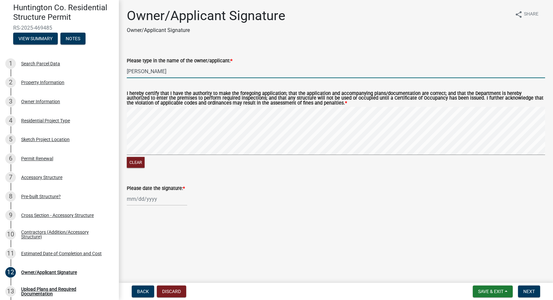
type input "[PERSON_NAME]"
click at [141, 196] on input "Please date the signature: *" at bounding box center [157, 199] width 60 height 14
select select "9"
select select "2025"
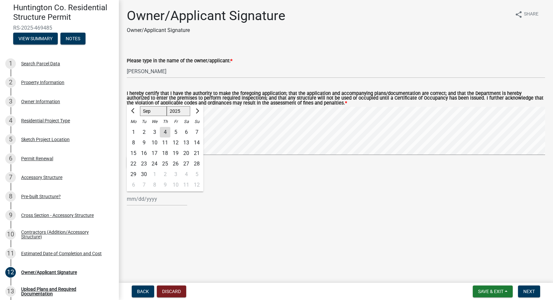
click at [166, 133] on div "4" at bounding box center [165, 132] width 11 height 11
type input "[DATE]"
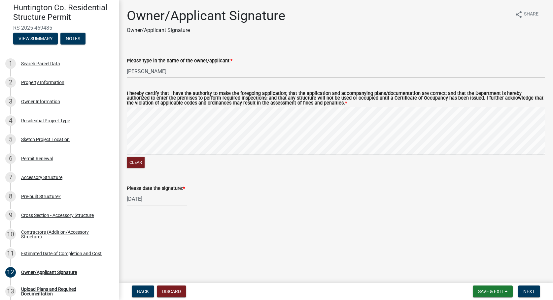
click at [347, 103] on span "*" at bounding box center [346, 103] width 2 height 6
click at [534, 292] on span "Next" at bounding box center [529, 291] width 12 height 5
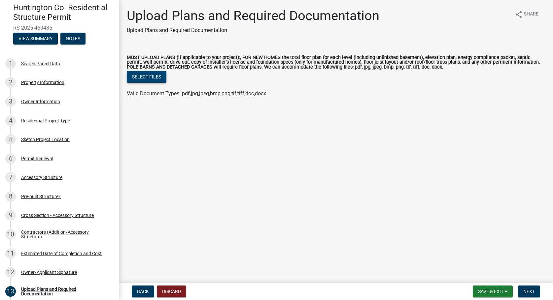
click at [142, 75] on button "Select files" at bounding box center [147, 77] width 40 height 12
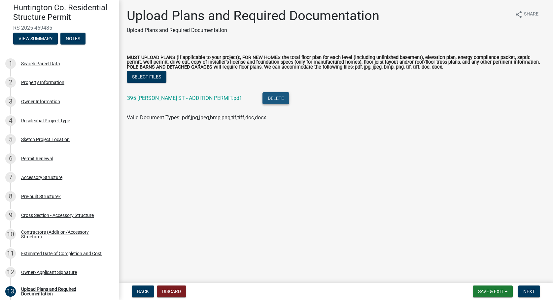
click at [263, 94] on button "Delete" at bounding box center [275, 98] width 27 height 12
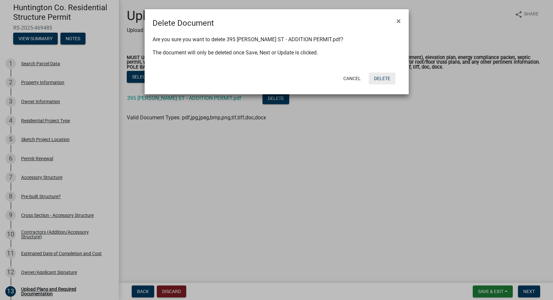
click at [380, 78] on button "Delete" at bounding box center [382, 79] width 27 height 12
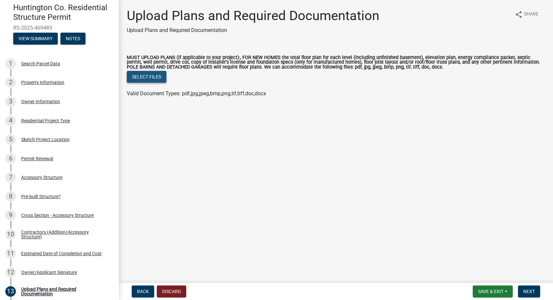
click at [144, 75] on button "Select files" at bounding box center [147, 77] width 40 height 12
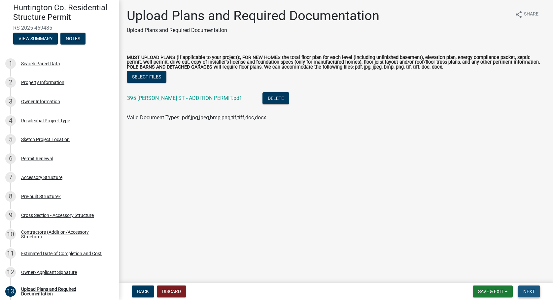
click at [535, 293] on button "Next" at bounding box center [529, 292] width 22 height 12
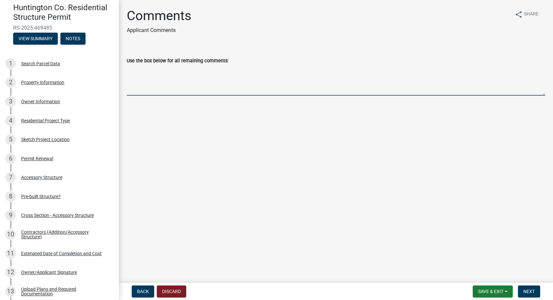
click at [198, 90] on textarea "Use the box below for all remaining comments:" at bounding box center [336, 80] width 418 height 31
type textarea "p"
click at [126, 69] on div "Use the box below for all remaining comments: Please call [PERSON_NAME] (Blufft…" at bounding box center [336, 72] width 428 height 48
click at [128, 70] on textarea "Please call [PERSON_NAME] (Bluffton Roofing Project Manager) at [PHONE_NUMBER]" at bounding box center [336, 80] width 418 height 31
click at [243, 61] on div "Use the box below for all remaining comments:" at bounding box center [336, 61] width 418 height 8
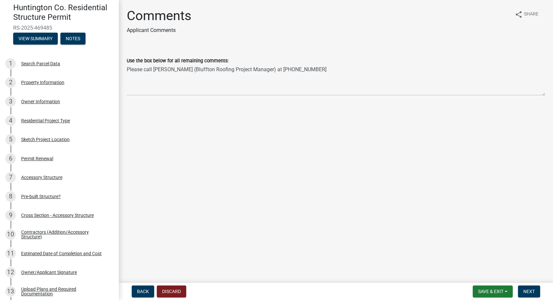
click at [238, 61] on div "Use the box below for all remaining comments:" at bounding box center [336, 61] width 418 height 8
click at [234, 62] on div "Use the box below for all remaining comments:" at bounding box center [336, 61] width 418 height 8
click at [233, 62] on div "Use the box below for all remaining comments:" at bounding box center [336, 61] width 418 height 8
click at [127, 72] on textarea "Please call [PERSON_NAME] (Bluffton Roofing Project Manager) at [PHONE_NUMBER]" at bounding box center [336, 80] width 418 height 31
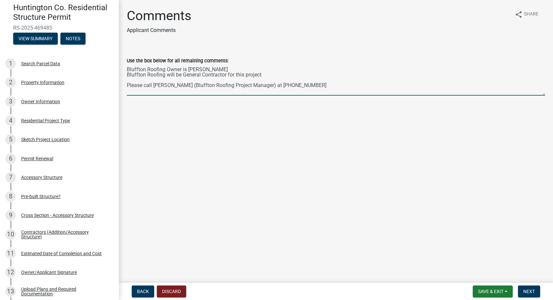
click at [127, 84] on textarea "Bluffton Roofing Owner is [PERSON_NAME] Bluffton Roofing will be General Contra…" at bounding box center [336, 80] width 418 height 31
click at [129, 85] on textarea "Bluffton Roofing Owner is [PERSON_NAME] Bluffton Roofing will be General Contra…" at bounding box center [336, 80] width 418 height 31
type textarea "Bluffton Roofing Owner is [PERSON_NAME] Bluffton Roofing will be General Contra…"
click at [530, 291] on span "Next" at bounding box center [529, 291] width 12 height 5
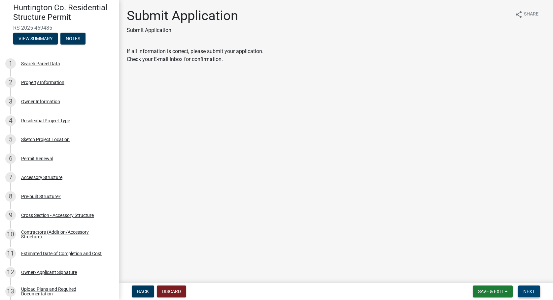
click at [523, 290] on span "Next" at bounding box center [529, 291] width 12 height 5
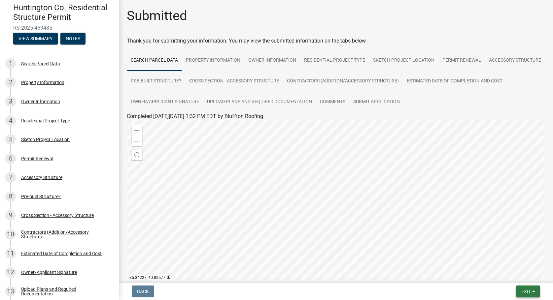
click at [523, 289] on span "Exit" at bounding box center [526, 291] width 10 height 5
click at [499, 273] on button "Save & Exit" at bounding box center [513, 275] width 53 height 16
